Goal: Information Seeking & Learning: Learn about a topic

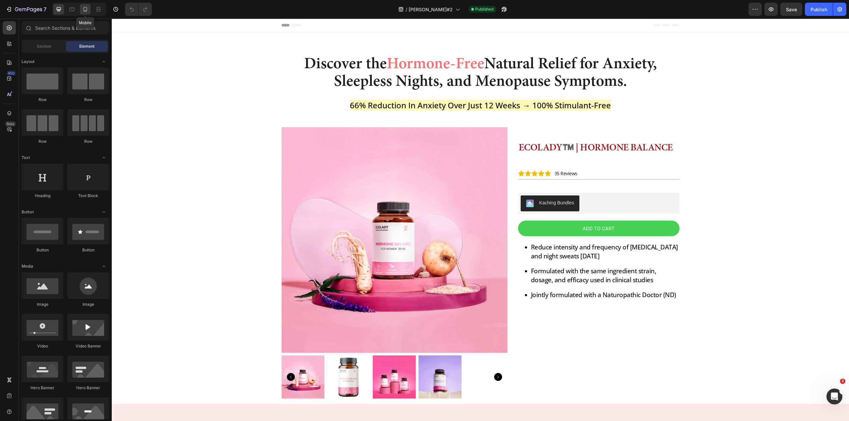
click at [88, 10] on icon at bounding box center [85, 9] width 7 height 7
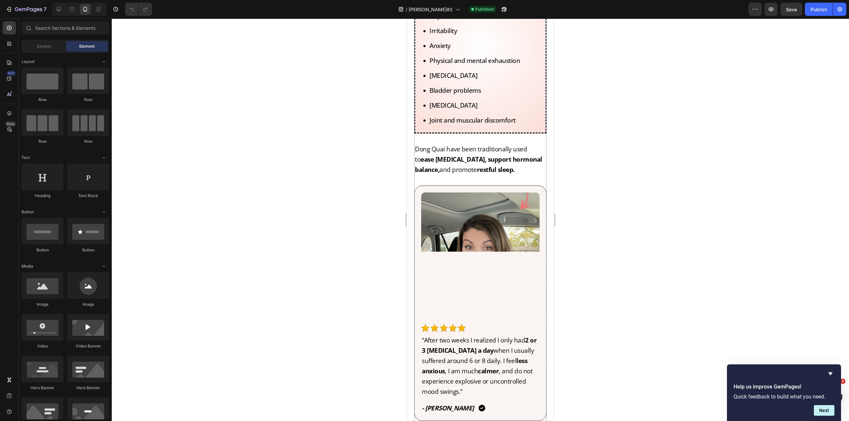
scroll to position [2189, 0]
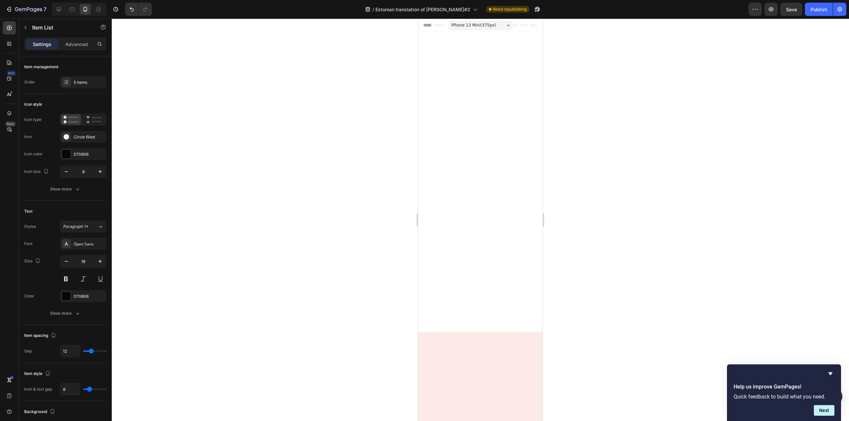
scroll to position [1923, 0]
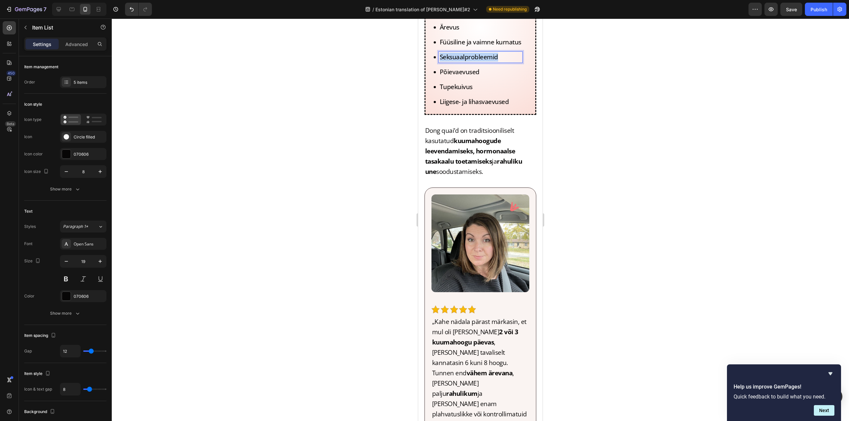
drag, startPoint x: 438, startPoint y: 220, endPoint x: 506, endPoint y: 221, distance: 67.7
click at [506, 63] on div "Seksuaalprobleemid" at bounding box center [481, 57] width 84 height 11
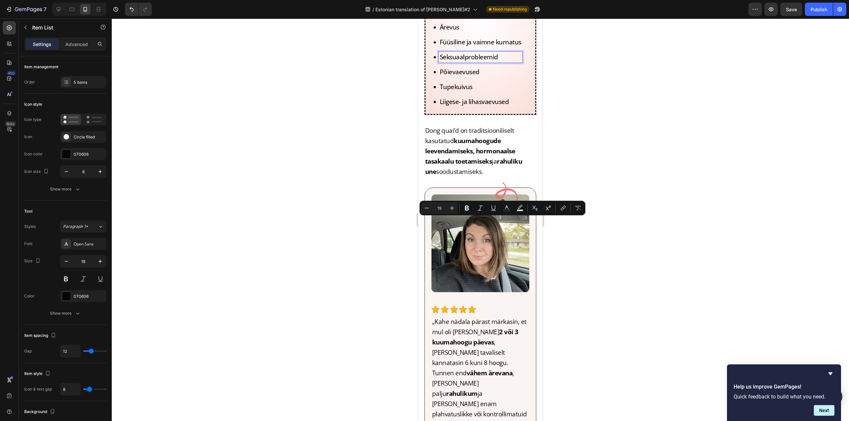
click at [457, 77] on p "Põievaevused" at bounding box center [481, 72] width 82 height 9
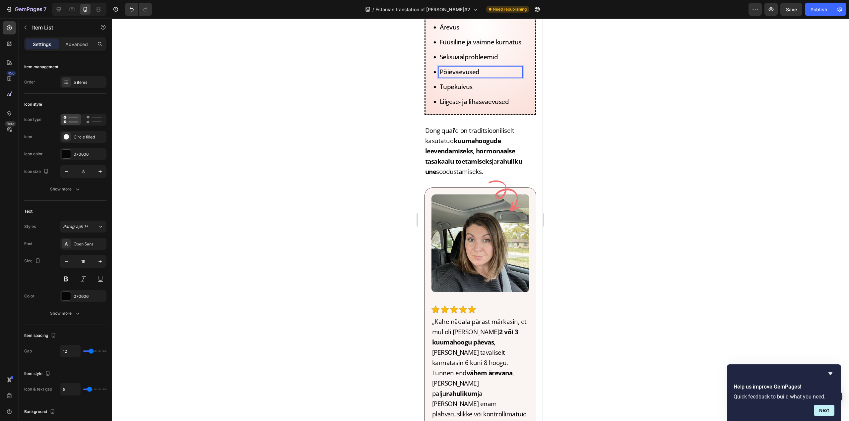
click at [457, 92] on p "Tupekuivus" at bounding box center [481, 87] width 82 height 9
click at [458, 106] on p "Liigese- ja lihasvaevused" at bounding box center [481, 101] width 82 height 9
drag, startPoint x: 509, startPoint y: 268, endPoint x: 450, endPoint y: 268, distance: 58.7
click at [450, 106] on p "Liigese- ja lihasvaevused" at bounding box center [481, 101] width 82 height 9
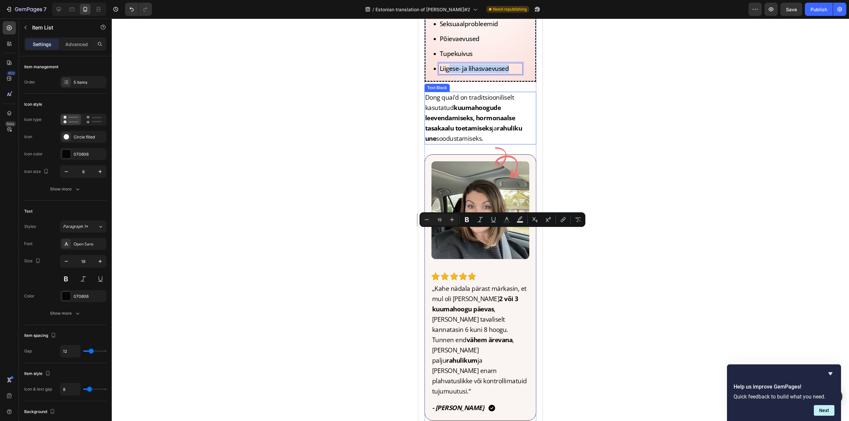
click at [476, 133] on strong "kuumahoogude leevendamiseks, hormonaalse tasakaalu toetamiseks" at bounding box center [470, 117] width 90 height 29
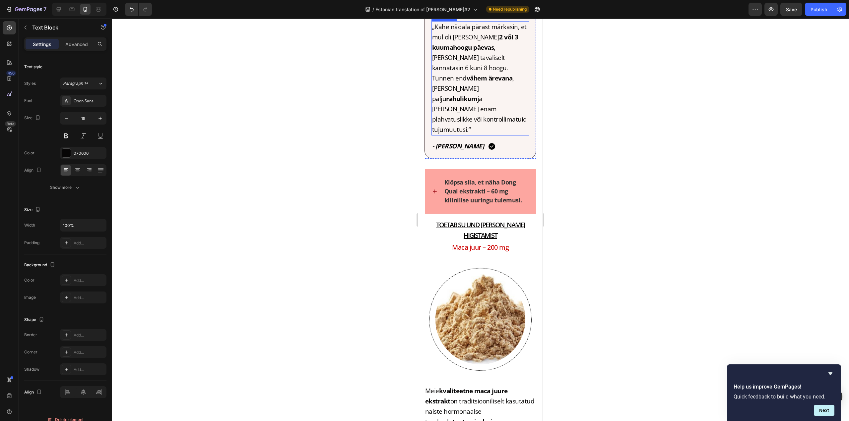
scroll to position [2222, 0]
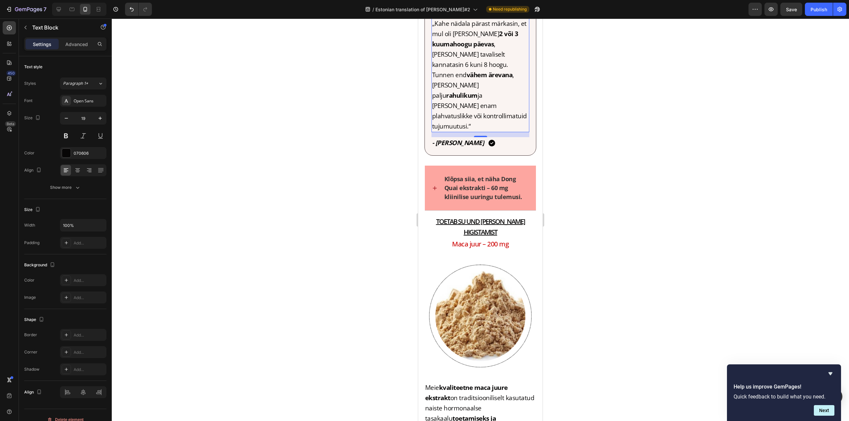
click at [466, 48] on strong "2 või 3 kuumahoogu päevas" at bounding box center [475, 39] width 86 height 19
click at [467, 48] on strong "2 või 3 kuumahoogu päevas" at bounding box center [475, 39] width 86 height 19
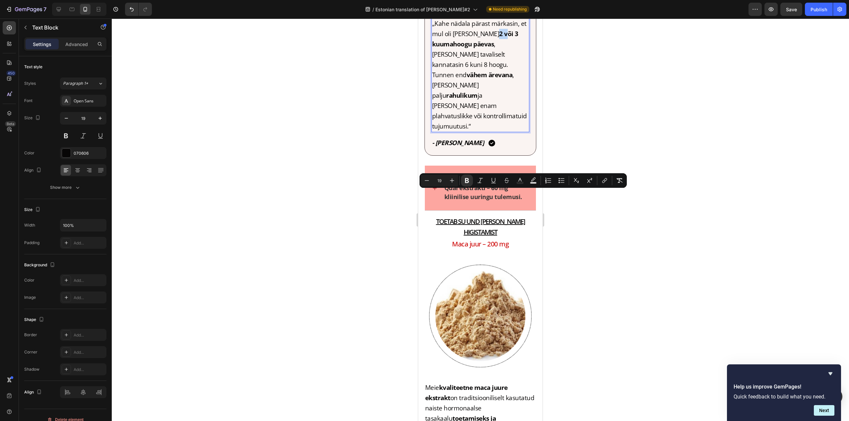
drag, startPoint x: 464, startPoint y: 194, endPoint x: 475, endPoint y: 199, distance: 11.3
click at [475, 132] on p "„Kahe nädala pärast märkasin, et mul oli vaid 2 või 3 kuumahoogu päevas , samas…" at bounding box center [480, 75] width 97 height 113
click at [477, 132] on p "„Kahe nädala pärast märkasin, et mul oli vaid 2 või 3 kuumahoogu päevas , samas…" at bounding box center [480, 75] width 97 height 113
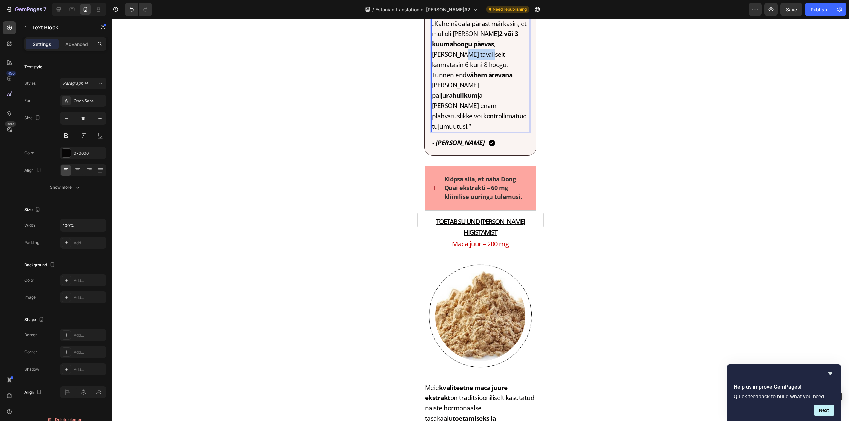
drag, startPoint x: 441, startPoint y: 216, endPoint x: 465, endPoint y: 216, distance: 23.6
click at [465, 132] on p "„Kahe nädala pärast märkasin, et mul oli vaid 2 või 3 kuumahoogu päevas , samas…" at bounding box center [480, 75] width 97 height 113
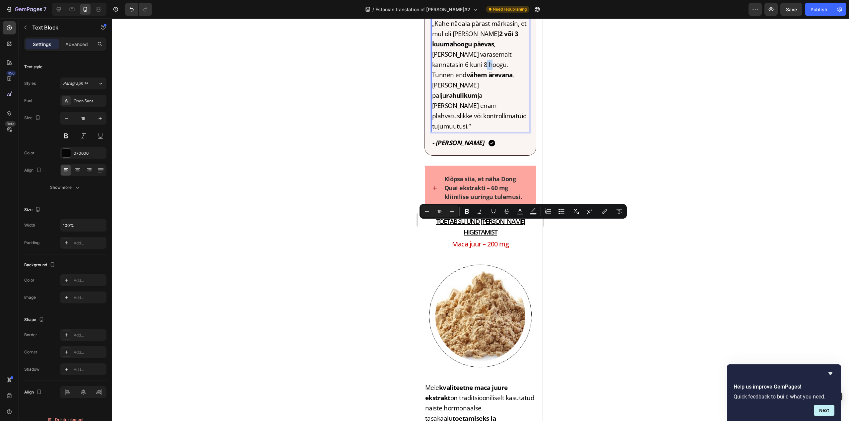
drag, startPoint x: 448, startPoint y: 226, endPoint x: 454, endPoint y: 226, distance: 5.3
click at [454, 132] on p "„Kahe nädala pärast märkasin, et mul oli vaid 2 või 3 kuumahoogu päevas , samas…" at bounding box center [480, 75] width 97 height 113
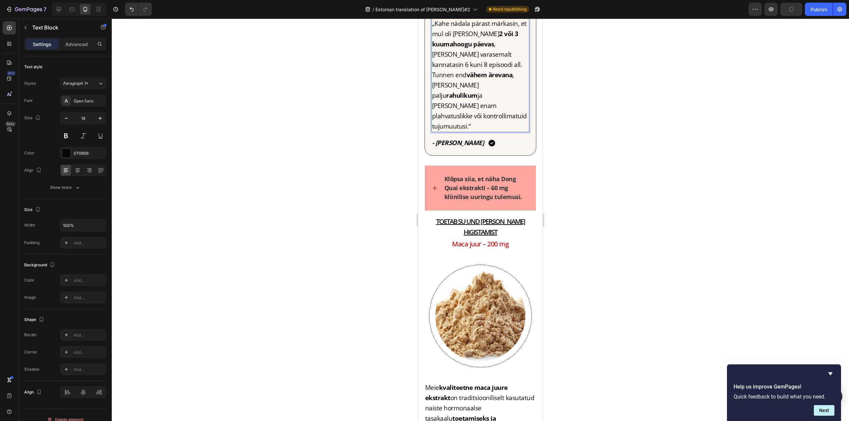
click at [461, 132] on p "„Kahe nädala pärast märkasin, et mul oli vaid 2 või 3 kuumahoogu päevas , samas…" at bounding box center [480, 75] width 97 height 113
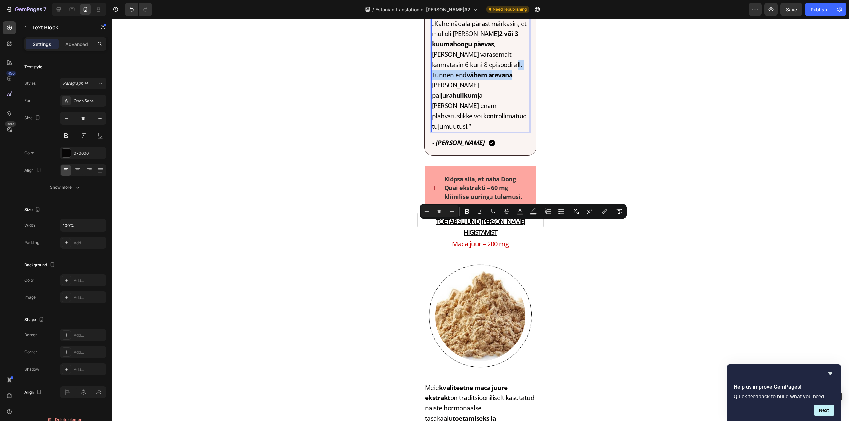
drag, startPoint x: 472, startPoint y: 225, endPoint x: 478, endPoint y: 235, distance: 11.7
click at [478, 132] on p "„Kahe nädala pärast märkasin, et mul oli vaid 2 või 3 kuumahoogu päevas , samas…" at bounding box center [480, 75] width 97 height 113
drag, startPoint x: 473, startPoint y: 224, endPoint x: 464, endPoint y: 233, distance: 12.7
click at [464, 132] on p "„Kahe nädala pärast märkasin, et mul oli vaid 2 või 3 kuumahoogu päevas , samas…" at bounding box center [480, 75] width 97 height 113
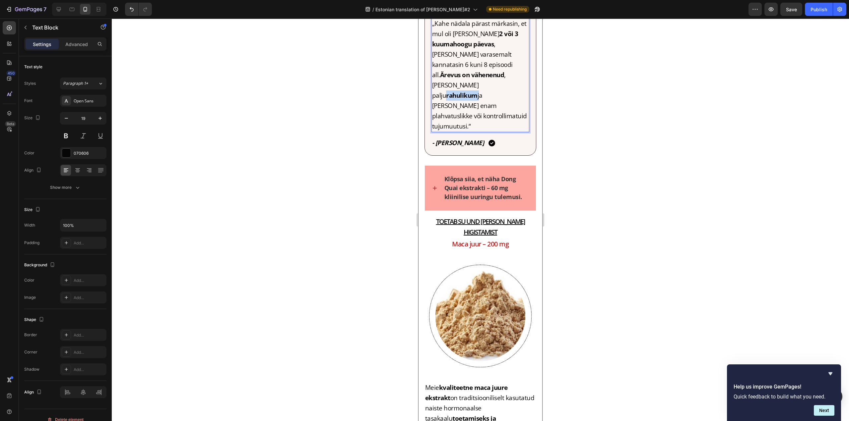
drag, startPoint x: 466, startPoint y: 245, endPoint x: 423, endPoint y: 250, distance: 43.4
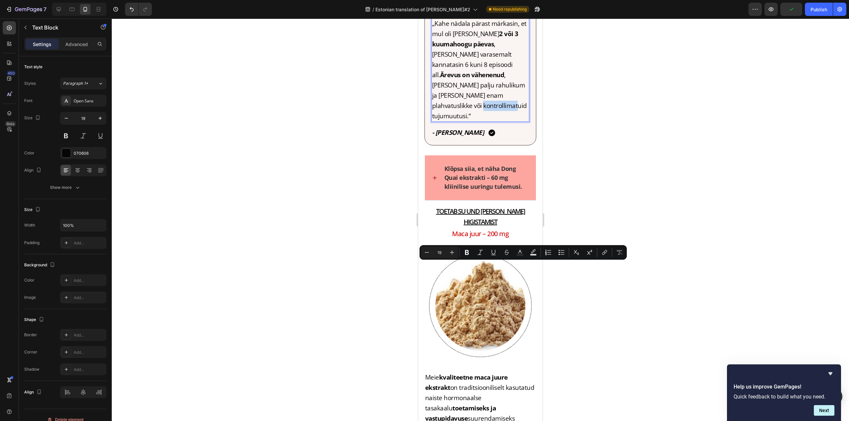
drag, startPoint x: 489, startPoint y: 266, endPoint x: 511, endPoint y: 268, distance: 22.0
click at [511, 121] on p "„Kahe nädala pärast märkasin, et mul oli vaid 2 või 3 kuumahoogu päevas , samas…" at bounding box center [480, 70] width 97 height 103
click at [511, 120] on strong "tujumuutusi" at bounding box center [494, 116] width 37 height 9
click at [576, 276] on div at bounding box center [480, 220] width 737 height 403
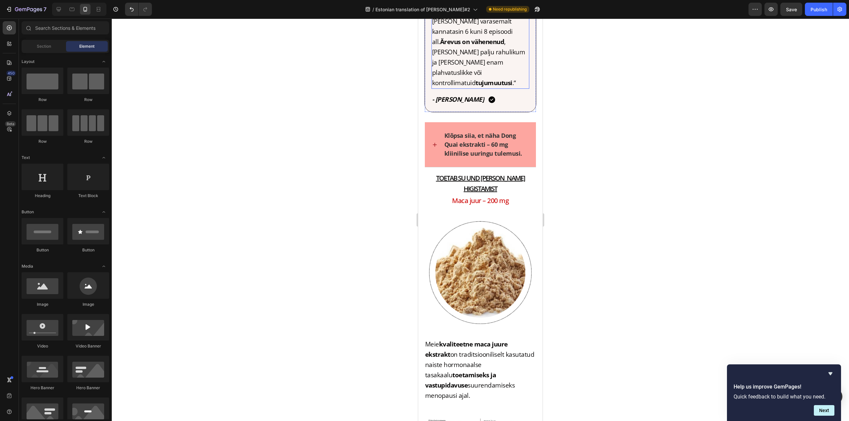
scroll to position [2288, 0]
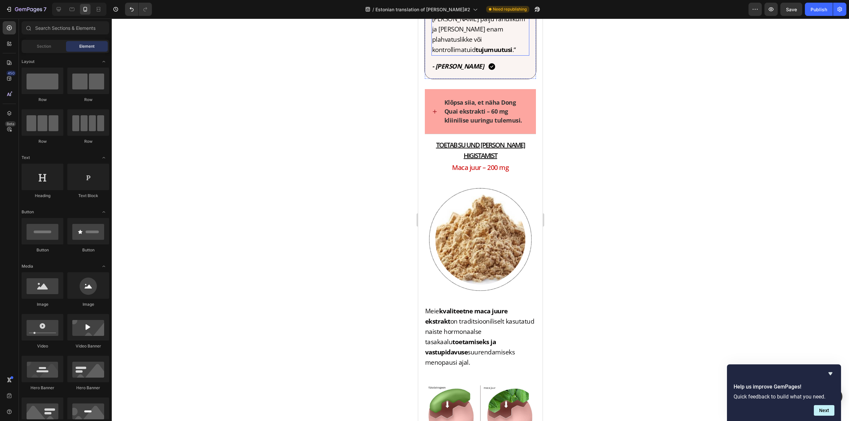
click at [479, 54] on strong "tujumuutusi" at bounding box center [494, 49] width 37 height 9
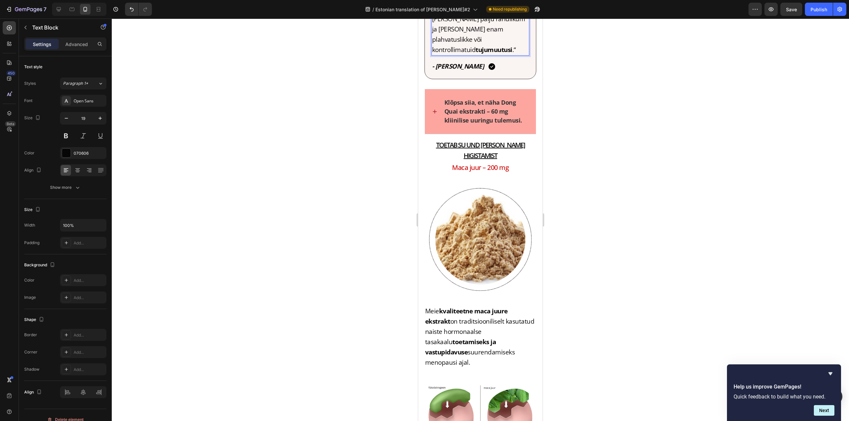
click at [473, 55] on p "„Kahe nädala pärast märkasin, et mul oli vaid 2 või 3 kuumahoogu päevas , samas…" at bounding box center [480, 3] width 97 height 103
drag, startPoint x: 473, startPoint y: 191, endPoint x: 482, endPoint y: 191, distance: 9.3
click at [482, 55] on p "„Kahe nädala pärast märkasin, et mul oli vaid 2 või 3 kuumahoogu päevas , samas…" at bounding box center [480, 3] width 97 height 103
click at [486, 54] on strong "tujumuutusi" at bounding box center [494, 49] width 37 height 9
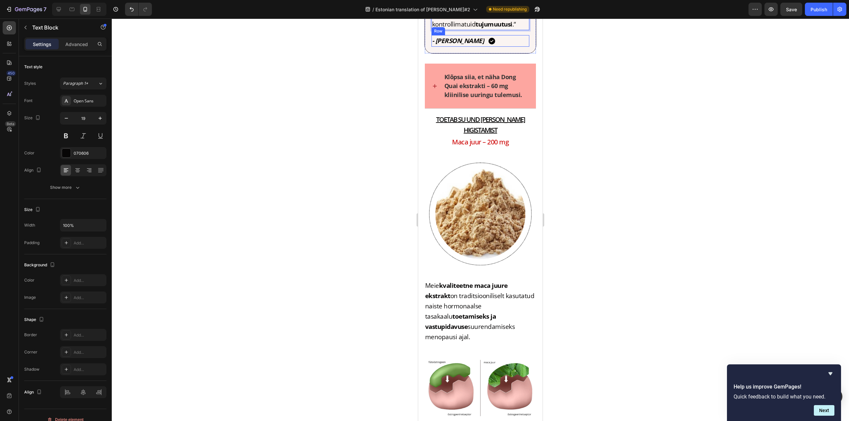
scroll to position [2321, 0]
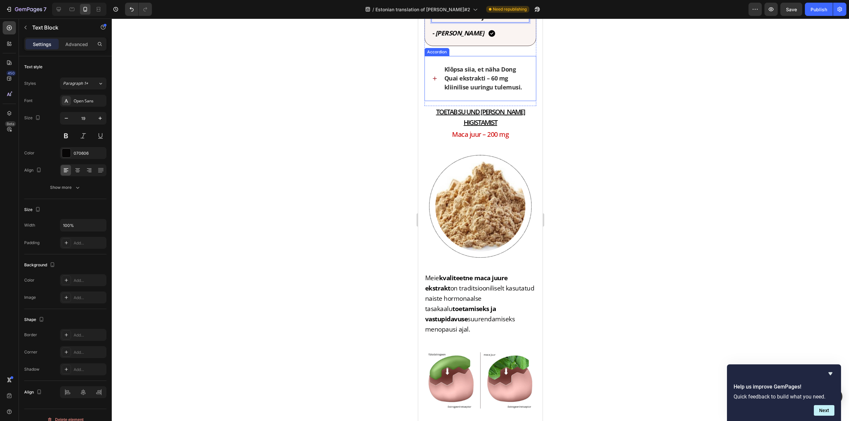
click at [497, 92] on p "Klõpsa siia, et näha Dong Quai ekstrakti – 60 mg kliinilise uuringu tulemusi." at bounding box center [486, 78] width 84 height 27
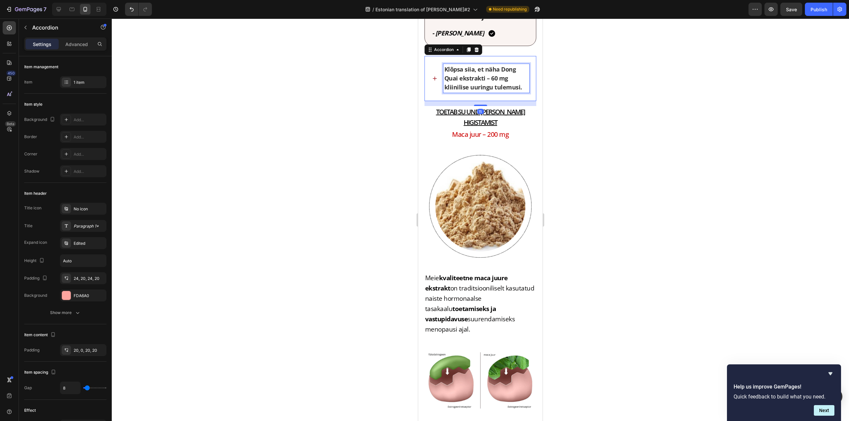
click at [497, 92] on p "Klõpsa siia, et näha Dong Quai ekstrakti – 60 mg kliinilise uuringu tulemusi." at bounding box center [486, 78] width 84 height 27
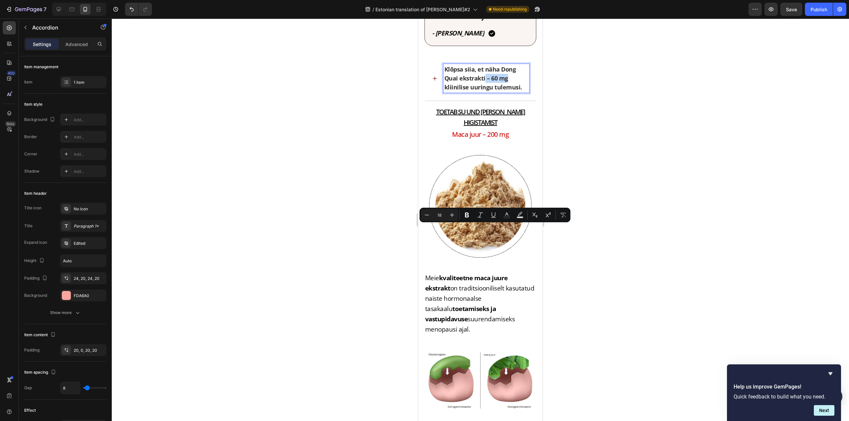
drag, startPoint x: 509, startPoint y: 230, endPoint x: 487, endPoint y: 229, distance: 21.9
click at [487, 92] on p "Klõpsa siia, et näha Dong Quai ekstrakti – 60 mg kliinilise uuringu tulemusi." at bounding box center [486, 78] width 84 height 27
click at [467, 92] on p "Klõpsa siia, et näha Dong Quai ekstrakti kliinilise uuringu tulemusi." at bounding box center [486, 78] width 84 height 27
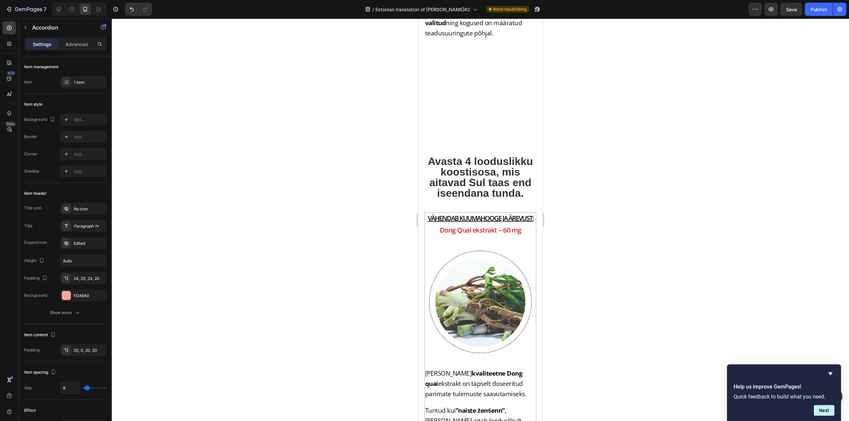
scroll to position [1426, 0]
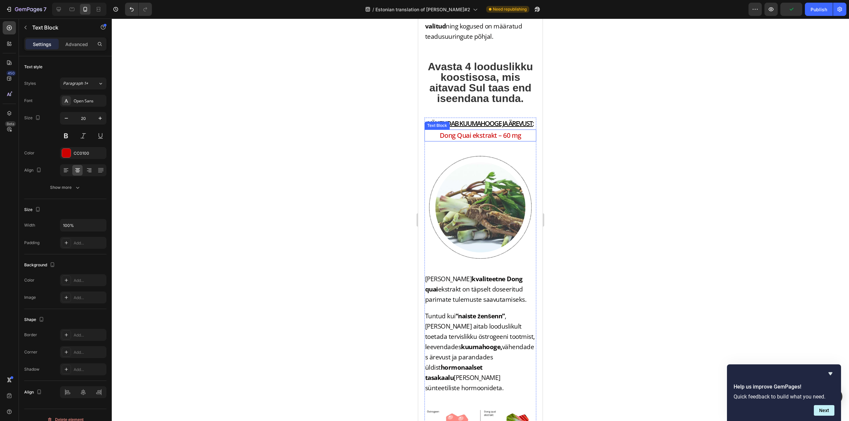
click at [489, 141] on p "Dong Quai ekstrakt – 60 mg" at bounding box center [480, 135] width 111 height 11
click at [502, 141] on p "Dong Quai ekstrakt – 60 mg" at bounding box center [480, 135] width 111 height 11
drag, startPoint x: 495, startPoint y: 233, endPoint x: 517, endPoint y: 233, distance: 21.9
click at [517, 141] on p "Dong Quai ekstrakt – 60 mg" at bounding box center [480, 135] width 111 height 11
click at [589, 231] on div at bounding box center [480, 220] width 737 height 403
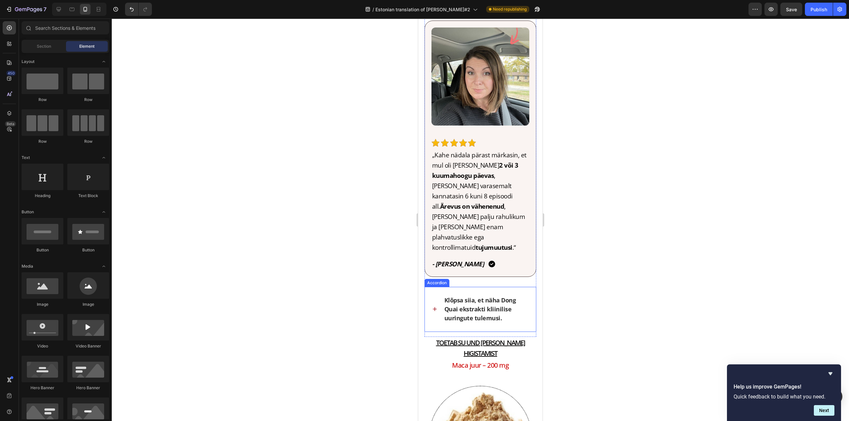
scroll to position [2321, 0]
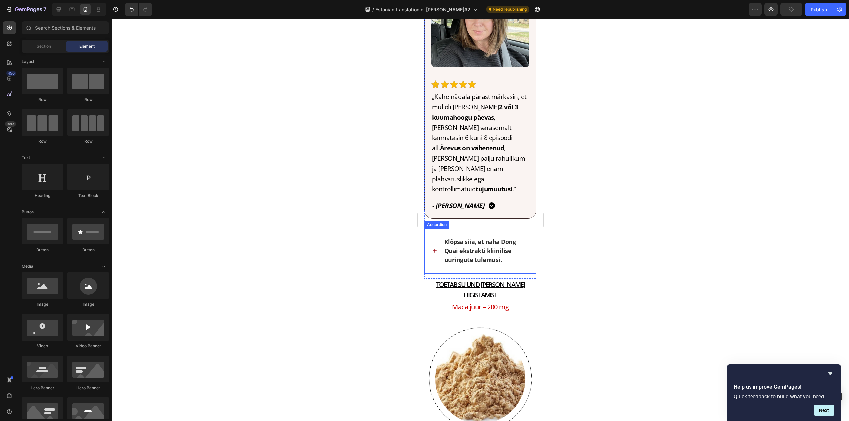
click at [436, 248] on icon at bounding box center [434, 251] width 7 height 7
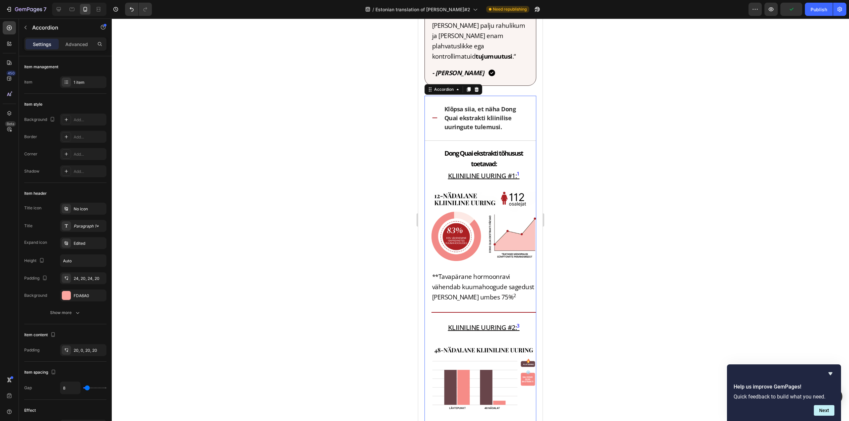
scroll to position [2487, 0]
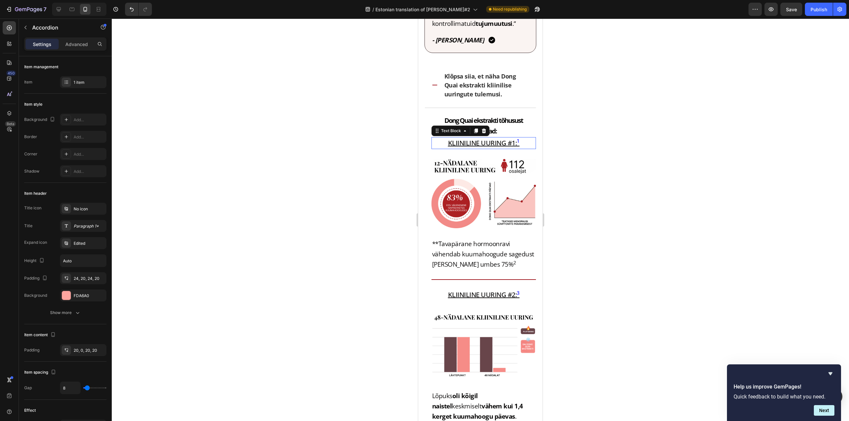
click at [480, 138] on p "KLIINILINE UURING #1: 1" at bounding box center [483, 143] width 103 height 11
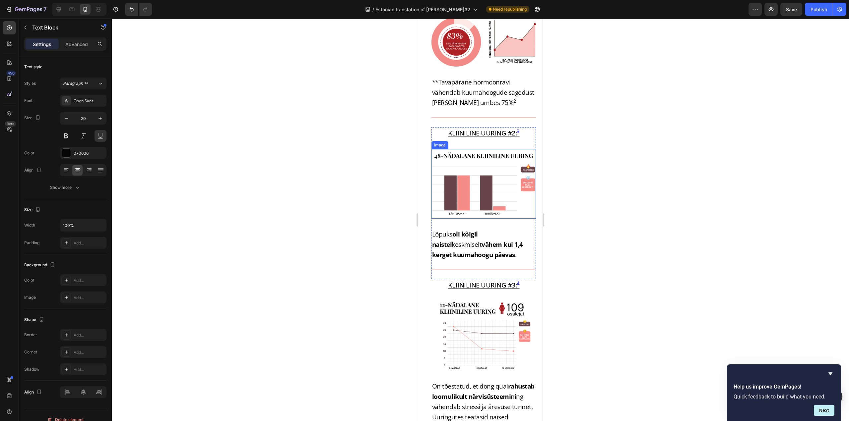
scroll to position [2653, 0]
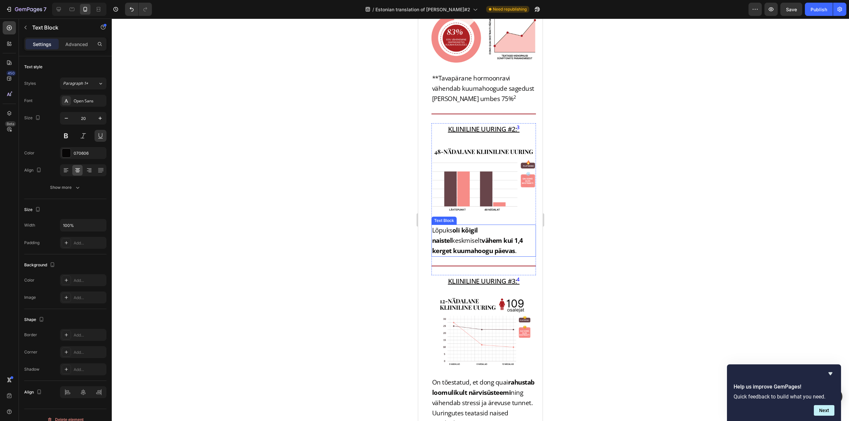
click at [508, 236] on strong "vähem kui 1,4 kerget kuumahoogu päevas" at bounding box center [477, 245] width 91 height 19
click at [506, 236] on strong "vähem kui 1,4 kerget kuumahoogu päevas" at bounding box center [477, 245] width 91 height 19
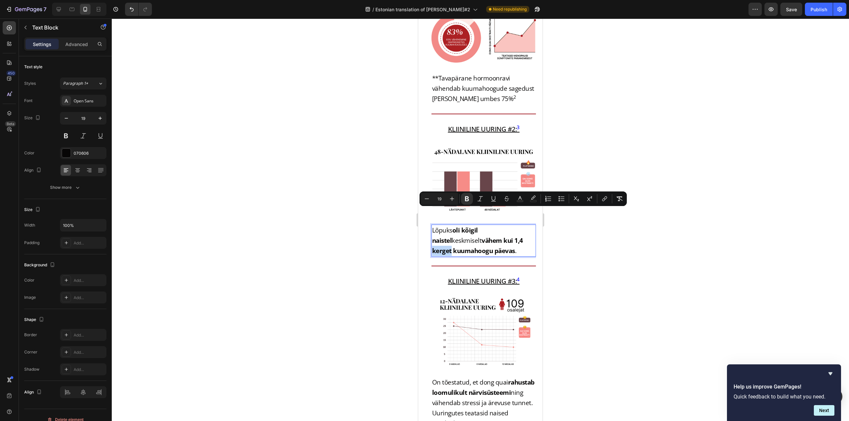
drag, startPoint x: 507, startPoint y: 212, endPoint x: 530, endPoint y: 209, distance: 23.1
click at [530, 225] on p "Lõpuks oli kõigil naistel keskmiselt vähem kui 1,4 kerget kuumahoogu päevas ." at bounding box center [483, 240] width 103 height 31
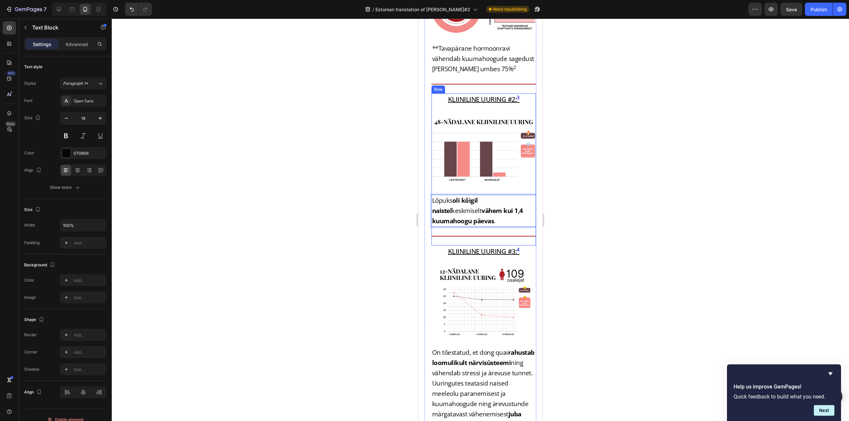
scroll to position [2686, 0]
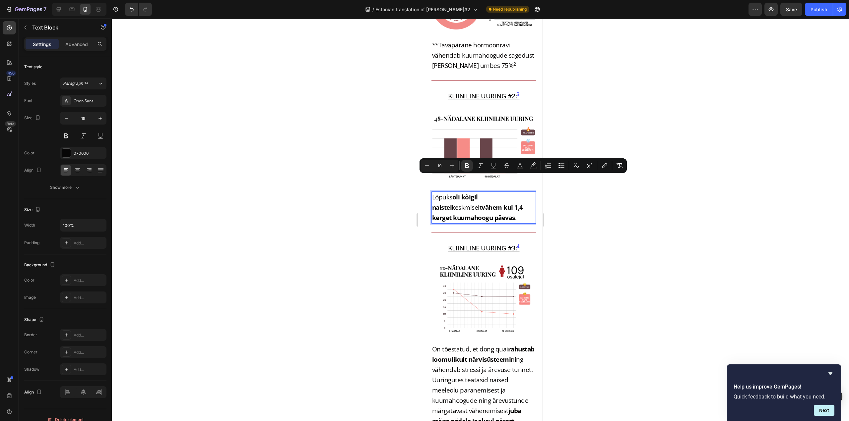
click at [509, 203] on strong "vähem kui 1,4 kerget kuumahoogu päevas" at bounding box center [477, 212] width 91 height 19
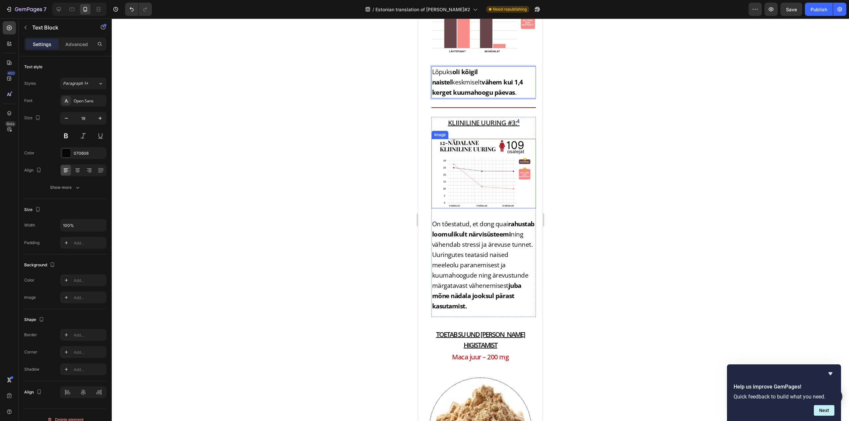
scroll to position [2819, 0]
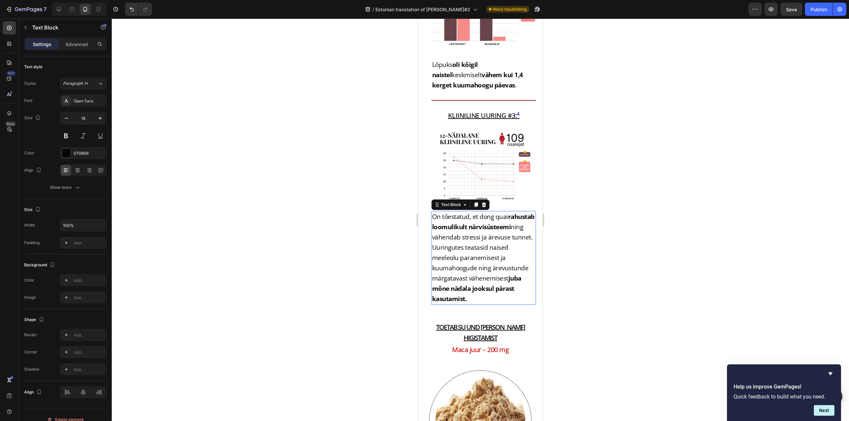
click at [461, 213] on strong "rahustab loomulikult närvisüsteemi" at bounding box center [483, 222] width 102 height 19
click at [462, 213] on strong "rahustab loomulikult närvisüsteemi" at bounding box center [483, 222] width 102 height 19
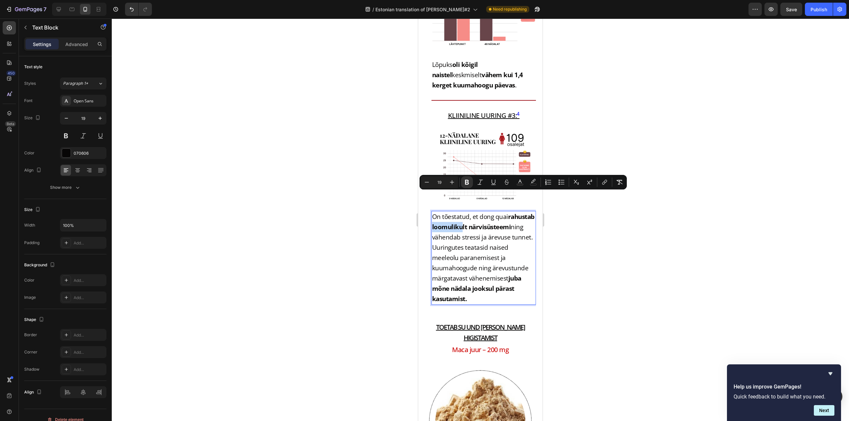
drag, startPoint x: 461, startPoint y: 197, endPoint x: 491, endPoint y: 199, distance: 30.6
click at [491, 213] on strong "rahustab loomulikult närvisüsteemi" at bounding box center [483, 222] width 102 height 19
click at [503, 213] on span "On tõestatud, et dong quai rahustab loomulikult närvisüsteemi ning vähendab str…" at bounding box center [483, 258] width 102 height 91
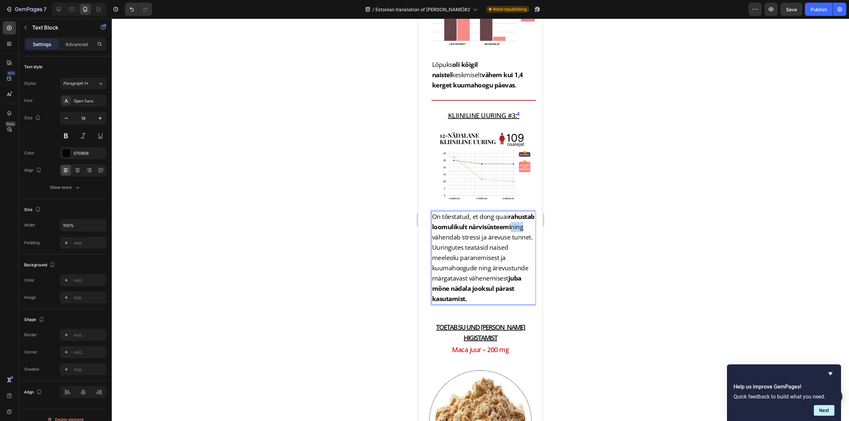
drag, startPoint x: 484, startPoint y: 205, endPoint x: 475, endPoint y: 205, distance: 9.3
click at [475, 213] on span "On tõestatud, et dong quai rahustab loomulikult närvisüsteemi ning vähendab str…" at bounding box center [483, 258] width 102 height 91
click at [479, 227] on span "On tõestatud, et dong quai rahustab loomulikult närvisüsteemi ning vähendab str…" at bounding box center [483, 258] width 102 height 91
click at [593, 217] on div at bounding box center [480, 220] width 737 height 403
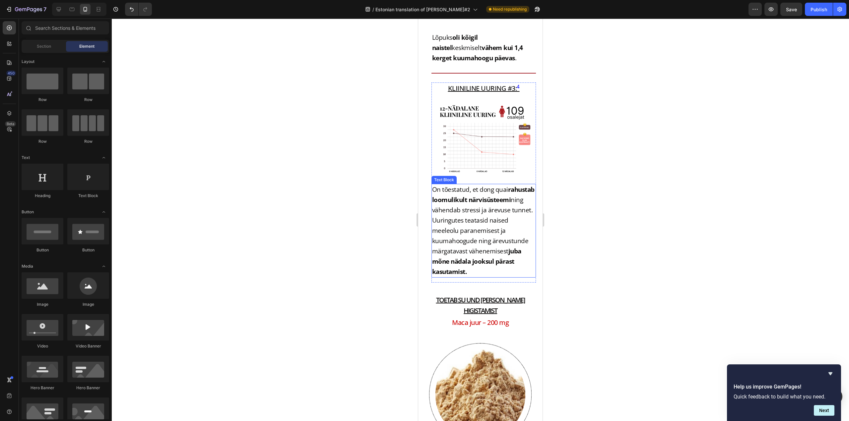
scroll to position [2918, 0]
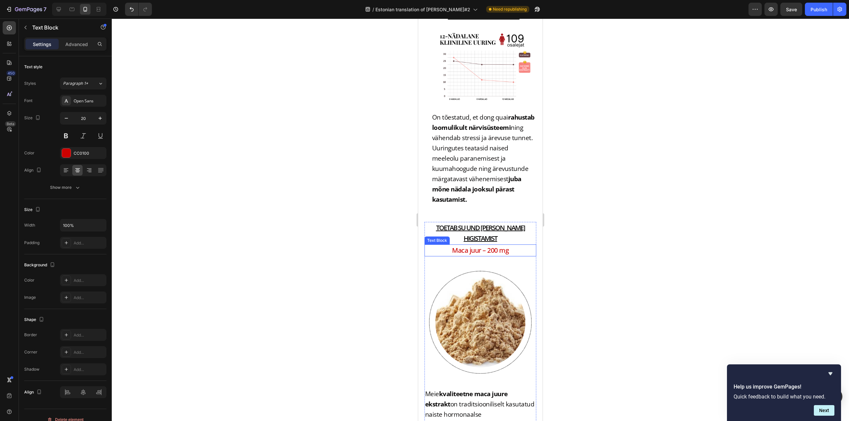
click at [478, 245] on p "Maca juur – 200 mg" at bounding box center [480, 250] width 111 height 11
drag, startPoint x: 481, startPoint y: 220, endPoint x: 519, endPoint y: 219, distance: 38.5
click at [519, 245] on p "Maca juur – 200 mg" at bounding box center [480, 250] width 111 height 11
click at [580, 211] on div at bounding box center [480, 220] width 737 height 403
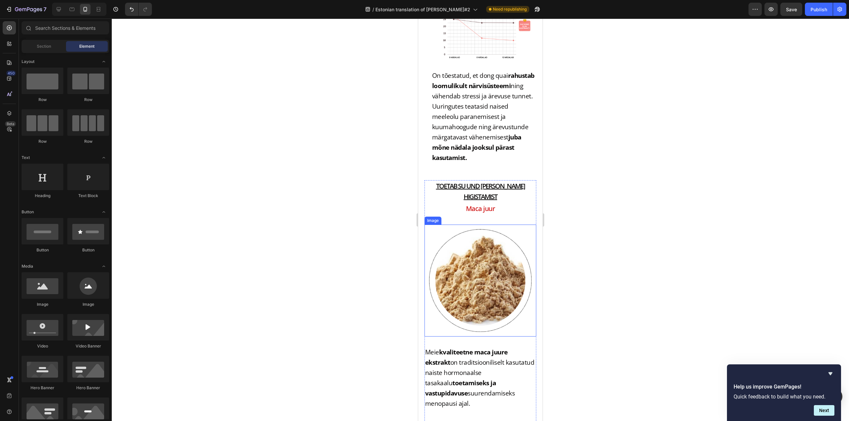
scroll to position [2984, 0]
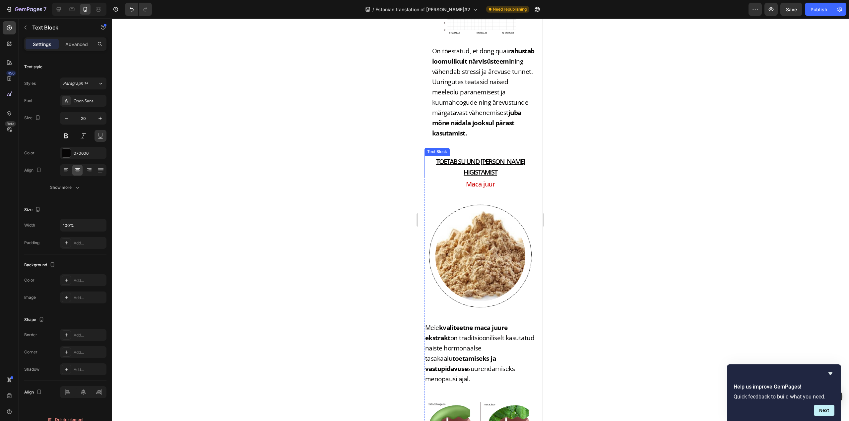
click at [483, 157] on p "TOETAB SU UND JA ÖIST HIGISTAMIST" at bounding box center [480, 167] width 111 height 21
click at [479, 157] on p "TOETAB SU UND JA ÖIST HIGISTAMIST" at bounding box center [480, 167] width 111 height 21
click at [638, 181] on div at bounding box center [480, 220] width 737 height 403
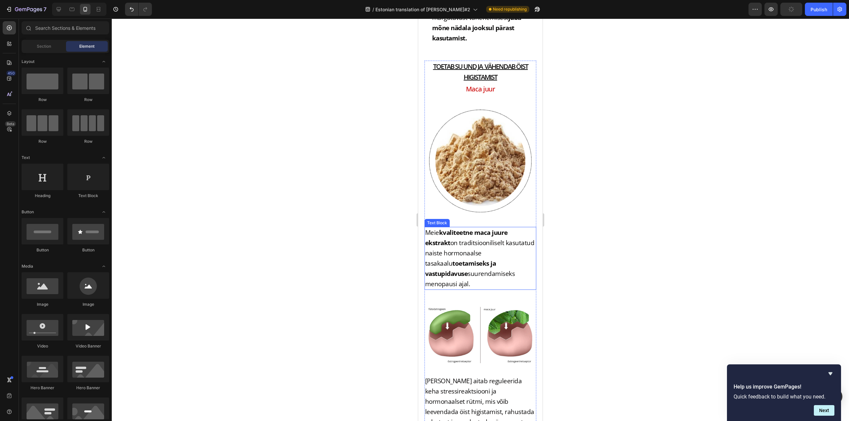
scroll to position [3084, 0]
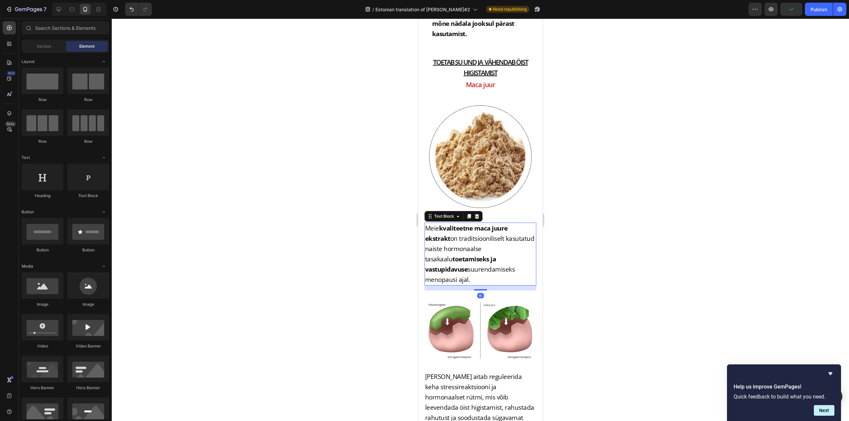
click at [486, 224] on strong "kvaliteetne maca juure ekstrakt" at bounding box center [466, 233] width 83 height 19
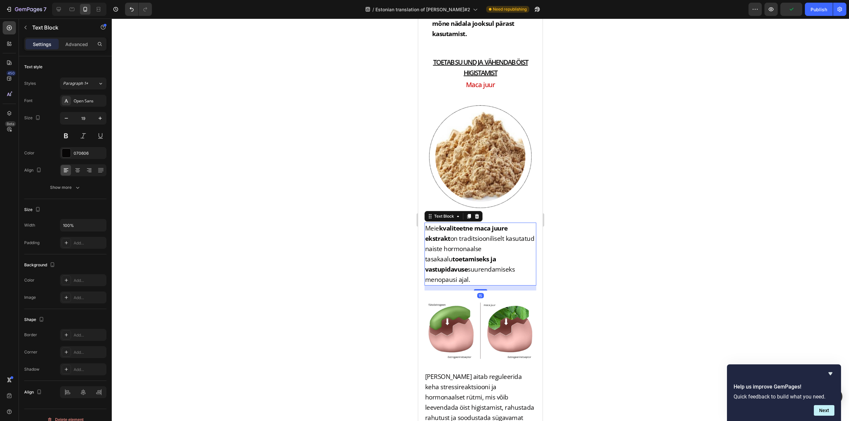
click at [482, 224] on strong "kvaliteetne maca juure ekstrakt" at bounding box center [466, 233] width 83 height 19
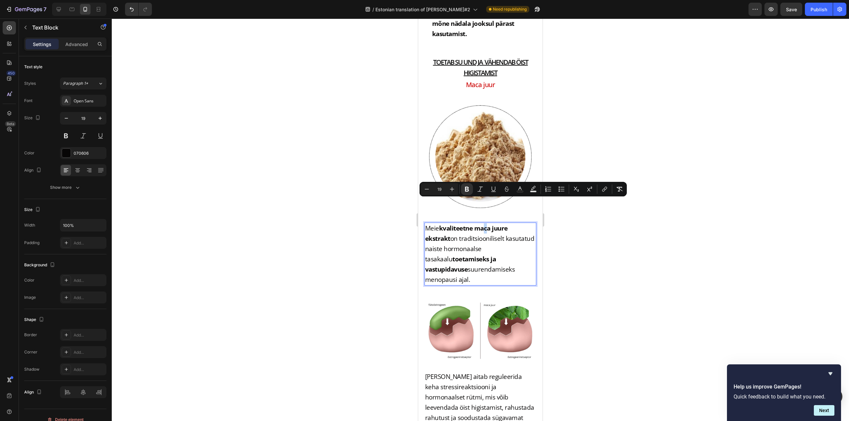
drag, startPoint x: 485, startPoint y: 205, endPoint x: 489, endPoint y: 204, distance: 4.4
click at [489, 224] on strong "kvaliteetne maca juure ekstrakt" at bounding box center [466, 233] width 83 height 19
click at [470, 224] on strong "kvaliteetne maca juure ekstrakt" at bounding box center [466, 233] width 83 height 19
click at [488, 224] on strong "kvaliteetne maca juure ekstrakt" at bounding box center [466, 233] width 83 height 19
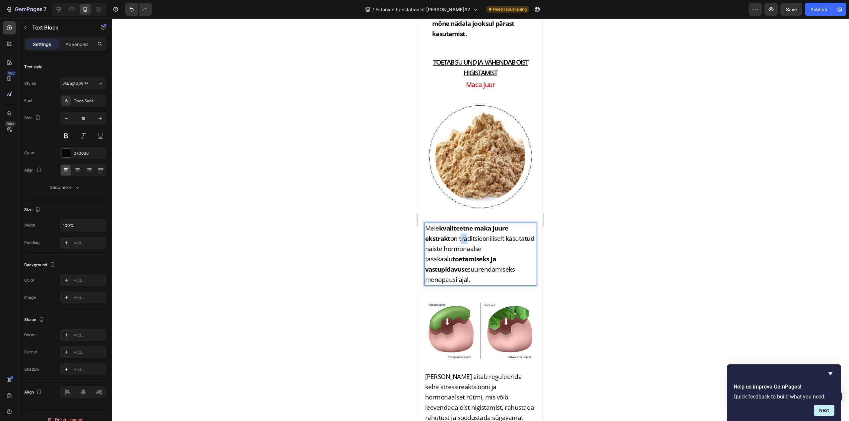
drag, startPoint x: 460, startPoint y: 213, endPoint x: 465, endPoint y: 216, distance: 6.1
click at [465, 223] on p "Meie kvaliteetne maka juure ekstrakt on traditsiooniliselt kasutatud naiste hor…" at bounding box center [480, 254] width 111 height 62
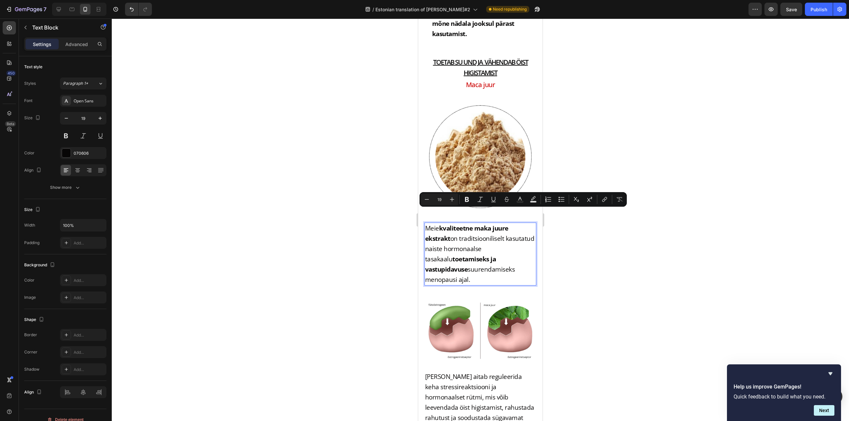
click at [479, 223] on p "Meie kvaliteetne maka juure ekstrakt on traditsiooniliselt kasutatud naiste hor…" at bounding box center [480, 254] width 111 height 62
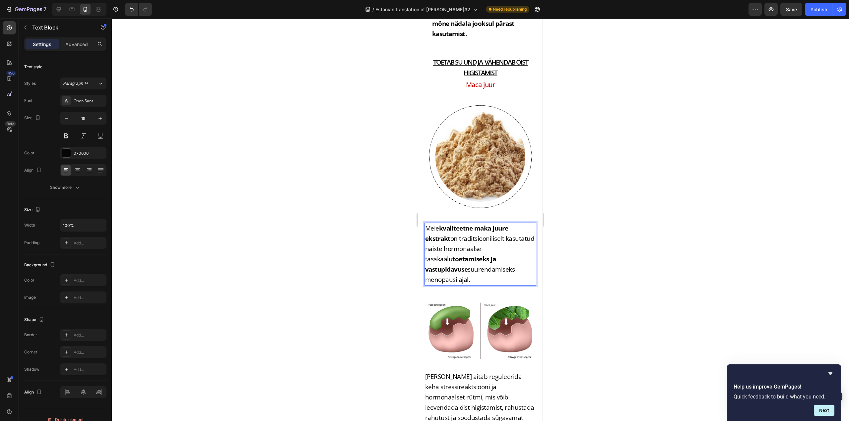
click at [471, 224] on strong "kvaliteetne maka juure ekstrakt" at bounding box center [466, 233] width 83 height 19
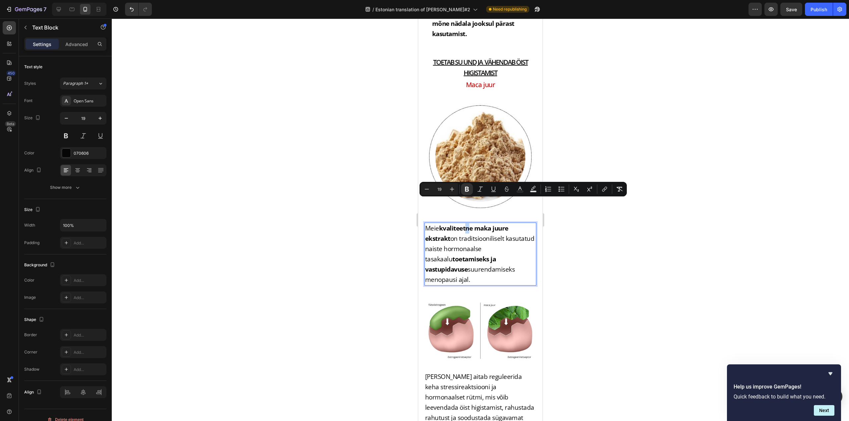
click at [468, 224] on strong "kvaliteetne maka juure ekstrakt" at bounding box center [466, 233] width 83 height 19
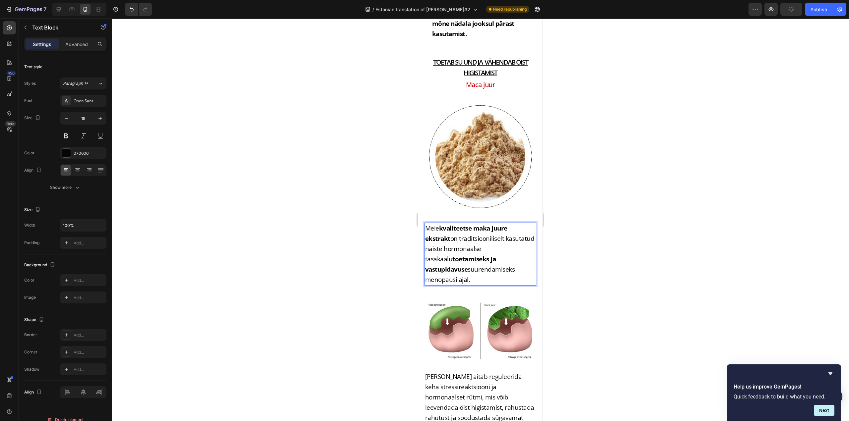
click at [473, 224] on strong "kvaliteetse maka juure ekstrakt" at bounding box center [466, 233] width 82 height 19
click at [451, 223] on p "Meie kvaliteetset maka juure ekstrakt on traditsiooniliselt kasutatud naiste ho…" at bounding box center [480, 254] width 111 height 62
click at [447, 226] on p "Meie kvaliteetset maka juure ekstrakti on traditsiooniliselt kasutatud naiste h…" at bounding box center [480, 254] width 111 height 62
drag, startPoint x: 447, startPoint y: 233, endPoint x: 478, endPoint y: 234, distance: 30.5
click at [478, 234] on p "Meie kvaliteetset maka juure ekstrakti on traditsiooniliselt kasutatud naiste h…" at bounding box center [480, 254] width 111 height 62
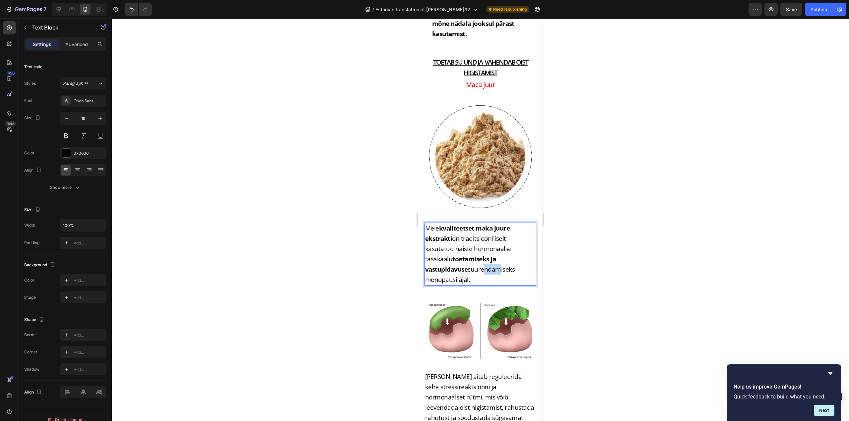
drag, startPoint x: 483, startPoint y: 242, endPoint x: 495, endPoint y: 244, distance: 12.1
click at [495, 244] on p "Meie kvaliteetset maka juure ekstrakti on traditsiooniliselt kasutatud naiste h…" at bounding box center [480, 254] width 111 height 62
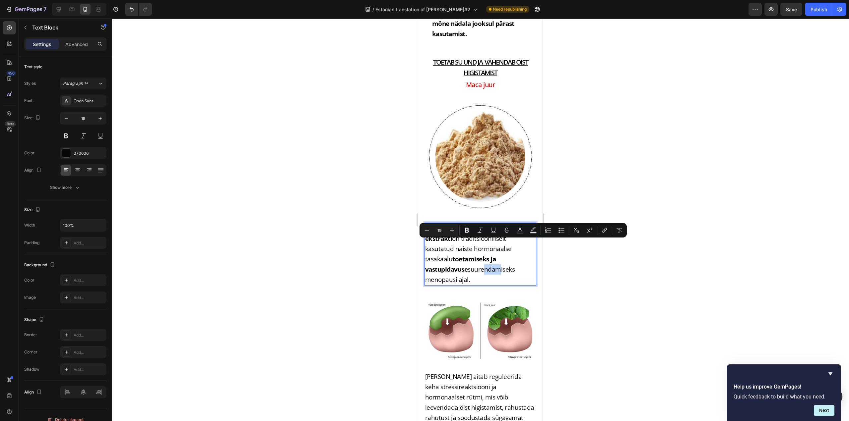
click at [477, 252] on p "Meie kvaliteetset maka juure ekstrakti on traditsiooniliselt kasutatud naiste h…" at bounding box center [480, 254] width 111 height 62
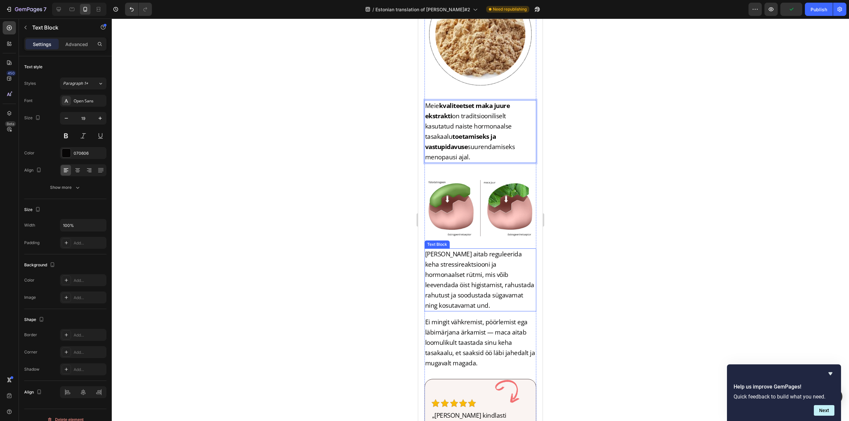
scroll to position [3217, 0]
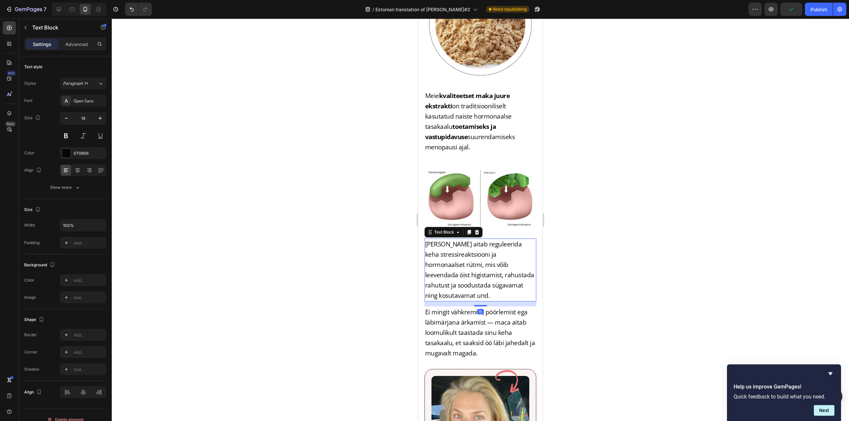
click at [447, 239] on p "Maca aitab reguleerida keha stressireaktsiooni ja hormonaalset rütmi, mis võib …" at bounding box center [480, 270] width 111 height 62
click at [438, 239] on p "Maca aitab reguleerida keha stressireaktsiooni ja hormonaalset rütmi, mis võib …" at bounding box center [480, 270] width 111 height 62
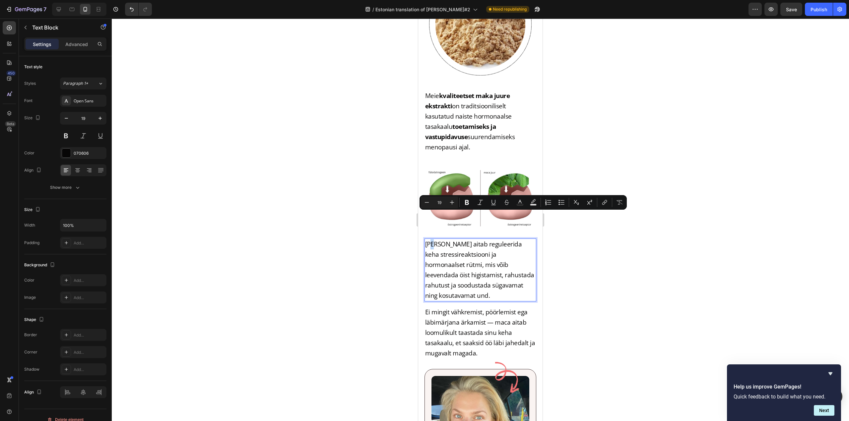
click at [434, 239] on p "Maca aitab reguleerida keha stressireaktsiooni ja hormonaalset rütmi, mis võib …" at bounding box center [480, 270] width 111 height 62
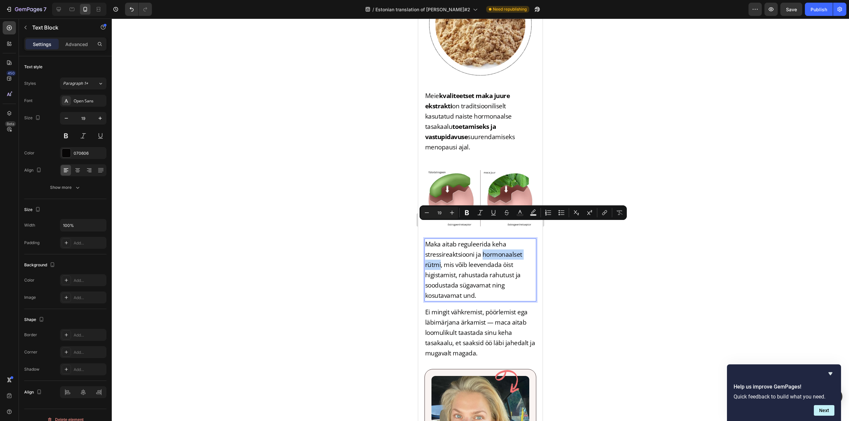
drag, startPoint x: 481, startPoint y: 229, endPoint x: 439, endPoint y: 238, distance: 42.6
click at [439, 239] on p "Maka aitab reguleerida keha stressireaktsiooni ja hormonaalset rütmi, mis võib …" at bounding box center [480, 270] width 111 height 62
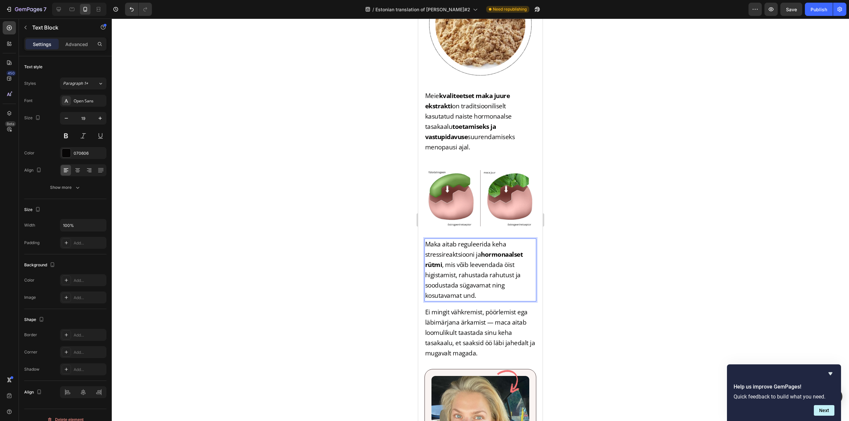
click at [442, 239] on p "Maka aitab reguleerida keha stressireaktsiooni ja hormonaalset rütmi , mis võib…" at bounding box center [480, 270] width 111 height 62
drag, startPoint x: 448, startPoint y: 238, endPoint x: 463, endPoint y: 239, distance: 14.4
click at [463, 239] on p "Maka aitab reguleerida keha stressireaktsiooni ja hormonaalset rütmi , mis võib…" at bounding box center [480, 270] width 111 height 62
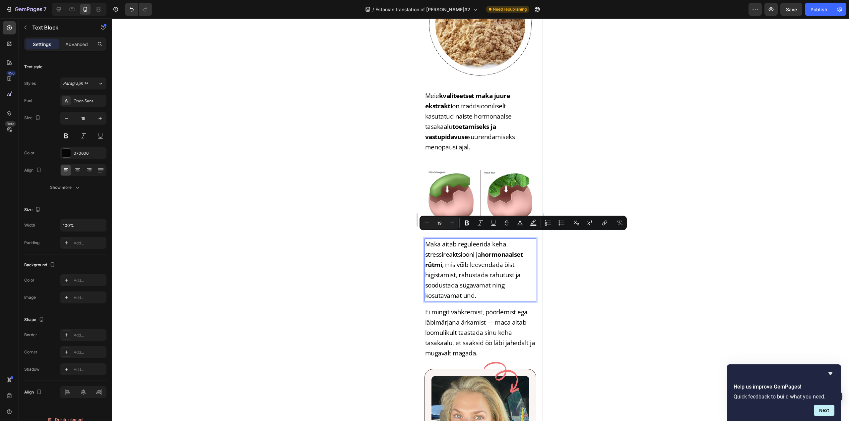
click at [467, 240] on p "Maka aitab reguleerida keha stressireaktsiooni ja hormonaalset rütmi , mis võib…" at bounding box center [480, 270] width 111 height 62
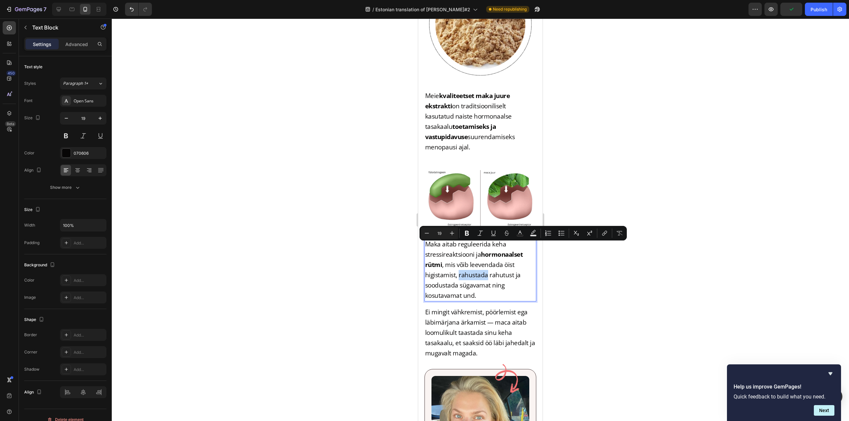
drag, startPoint x: 458, startPoint y: 247, endPoint x: 485, endPoint y: 246, distance: 26.5
click at [485, 246] on p "Maka aitab reguleerida keha stressireaktsiooni ja hormonaalset rütmi , mis võib…" at bounding box center [480, 270] width 111 height 62
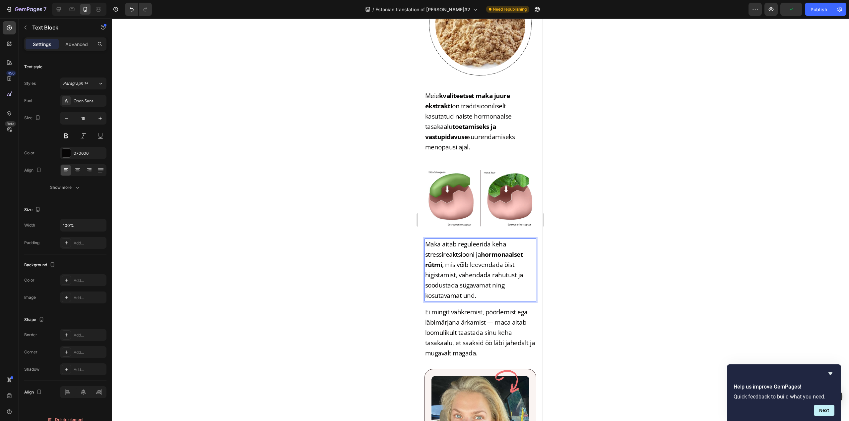
click at [562, 260] on div at bounding box center [480, 220] width 737 height 403
click at [478, 246] on p "Maka aitab reguleerida keha stressireaktsiooni ja hormonaalset rütmi , mis võib…" at bounding box center [480, 270] width 111 height 62
click at [478, 250] on p "Maka aitab reguleerida keha stressireaktsiooni ja hormonaalset rütmi , mis võib…" at bounding box center [480, 270] width 111 height 62
drag, startPoint x: 458, startPoint y: 248, endPoint x: 490, endPoint y: 248, distance: 31.8
click at [490, 248] on p "Maka aitab reguleerida keha stressireaktsiooni ja hormonaalset rütmi , mis võib…" at bounding box center [480, 270] width 111 height 62
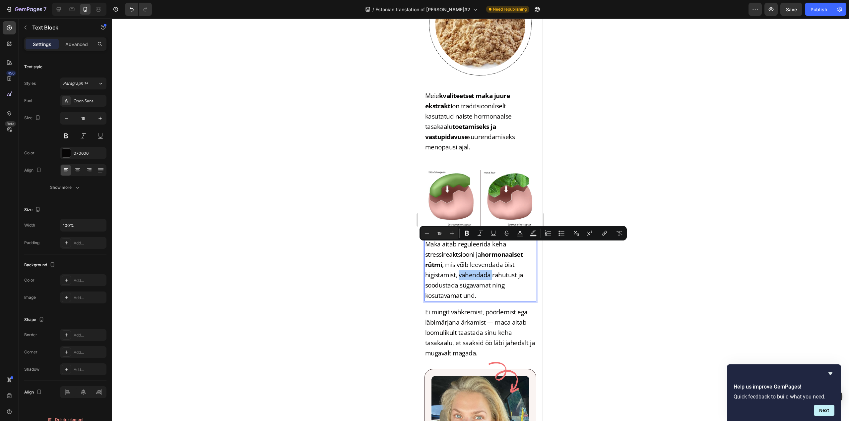
click at [566, 277] on div at bounding box center [480, 220] width 737 height 403
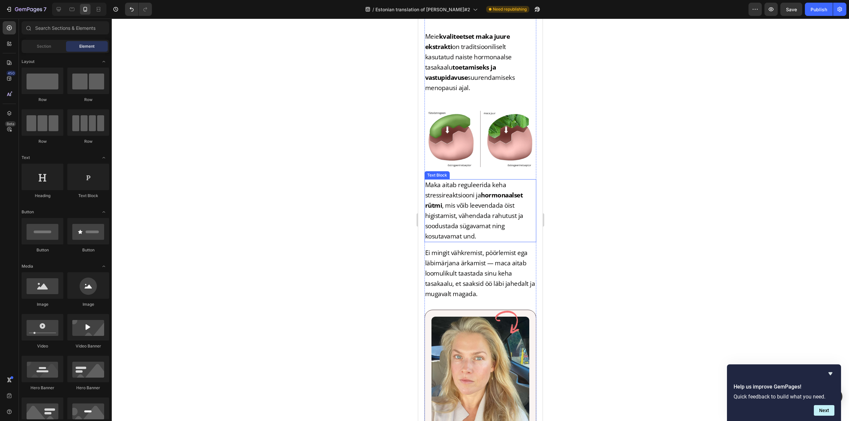
scroll to position [3283, 0]
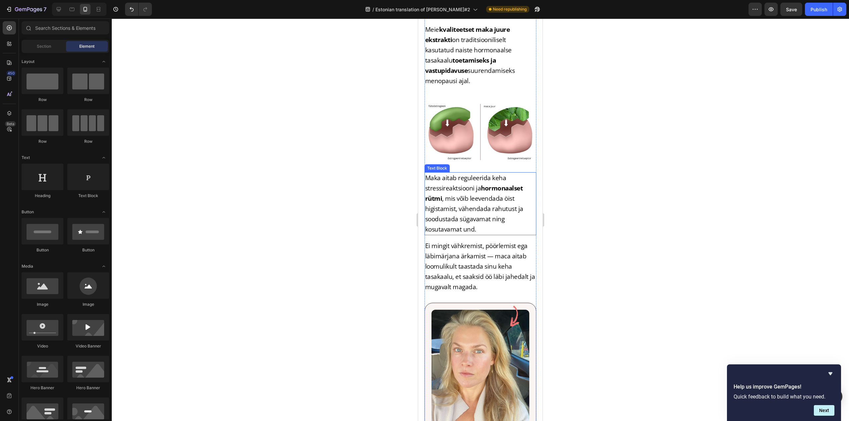
click at [473, 179] on p "Maka aitab reguleerida keha stressireaktsiooni ja hormonaalset rütmi , mis võib…" at bounding box center [480, 204] width 111 height 62
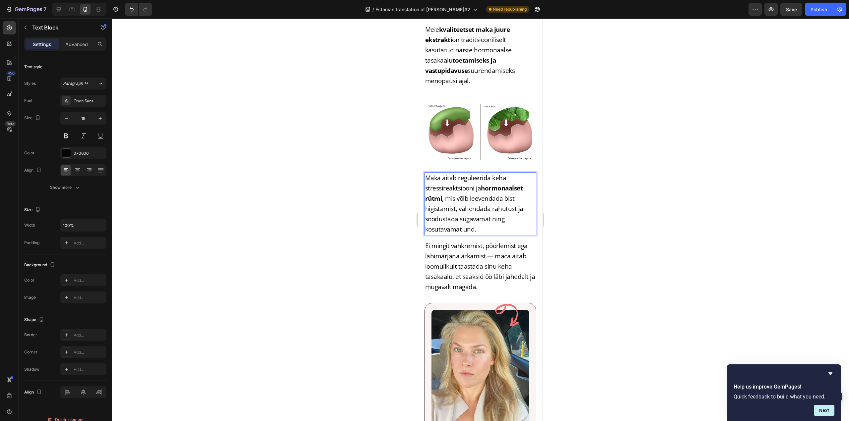
click at [460, 179] on p "Maka aitab reguleerida keha stressireaktsiooni ja hormonaalset rütmi , mis võib…" at bounding box center [480, 204] width 111 height 62
click at [460, 180] on p "Maka aitab reguleerida keha stressireaktsiooni ja hormonaalset rütmi , mis võib…" at bounding box center [480, 204] width 111 height 62
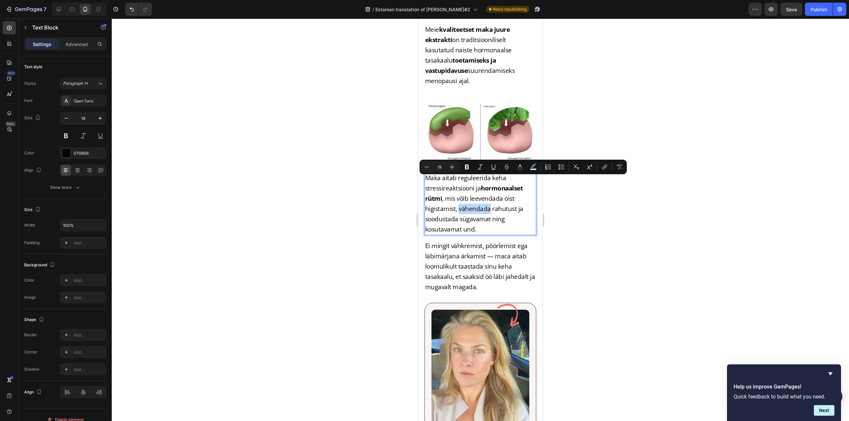
drag, startPoint x: 458, startPoint y: 180, endPoint x: 488, endPoint y: 182, distance: 30.2
click at [488, 182] on p "Maka aitab reguleerida keha stressireaktsiooni ja hormonaalset rütmi , mis võib…" at bounding box center [480, 204] width 111 height 62
click at [501, 190] on p "Maka aitab reguleerida keha stressireaktsiooni ja hormonaalset rütmi , mis võib…" at bounding box center [480, 204] width 111 height 62
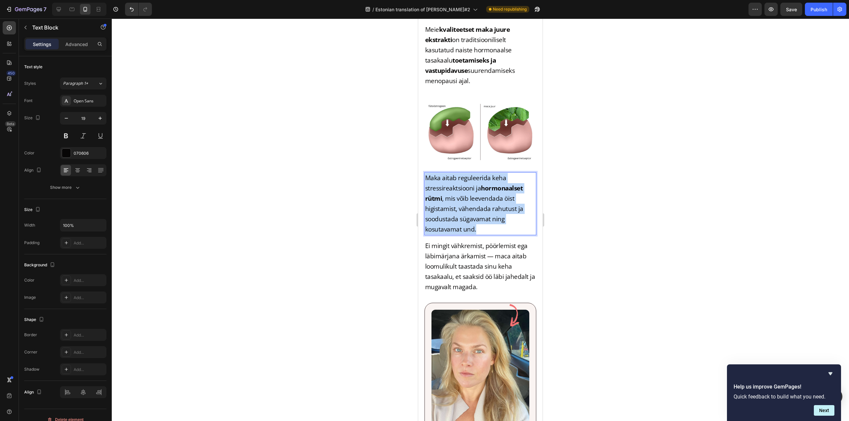
drag, startPoint x: 520, startPoint y: 198, endPoint x: 411, endPoint y: 147, distance: 120.8
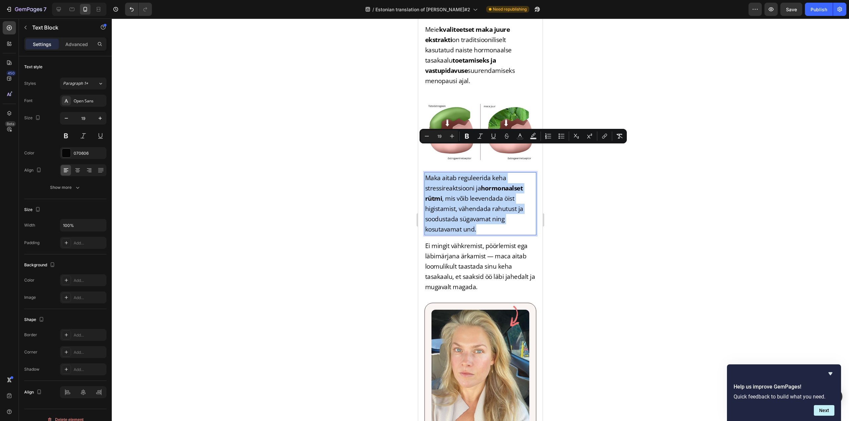
click at [476, 187] on p "Maka aitab reguleerida keha stressireaktsiooni ja hormonaalset rütmi , mis võib…" at bounding box center [480, 204] width 111 height 62
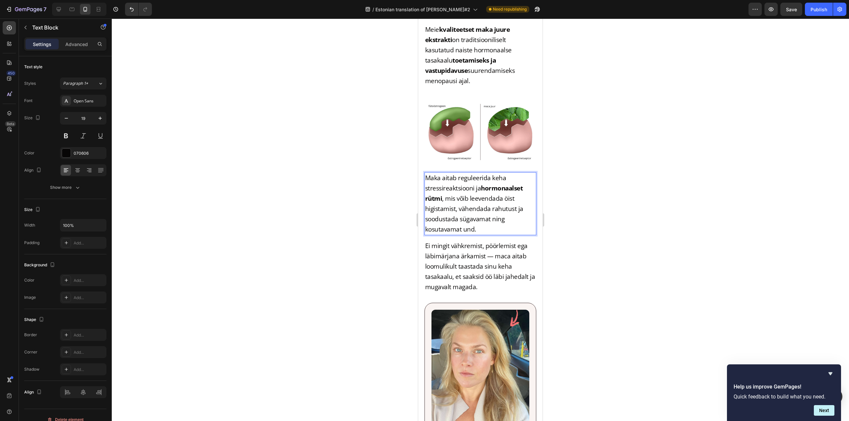
scroll to position [3316, 0]
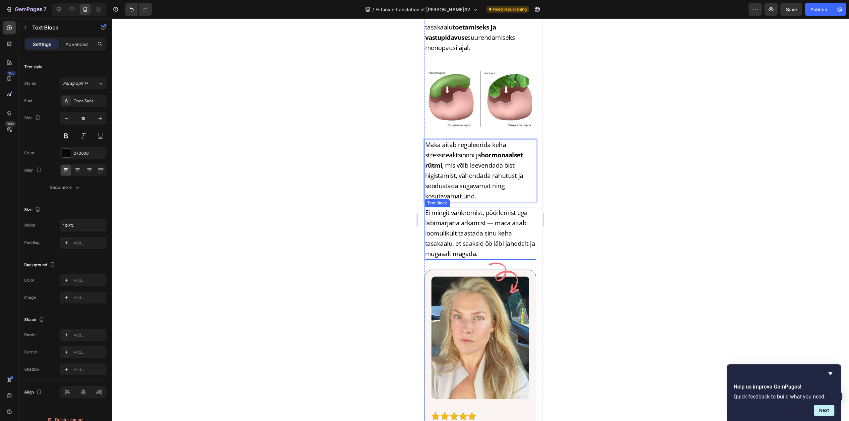
click at [478, 208] on p "Ei mingit vähkremist, pöörlemist ega läbimärjana ärkamist — maca aitab loomulik…" at bounding box center [480, 233] width 111 height 51
click at [487, 213] on p "Ei mingit vähkremist, pöörlemist ega läbimärjana ärkamist — maca aitab loomulik…" at bounding box center [480, 233] width 111 height 51
click at [608, 207] on div at bounding box center [480, 220] width 737 height 403
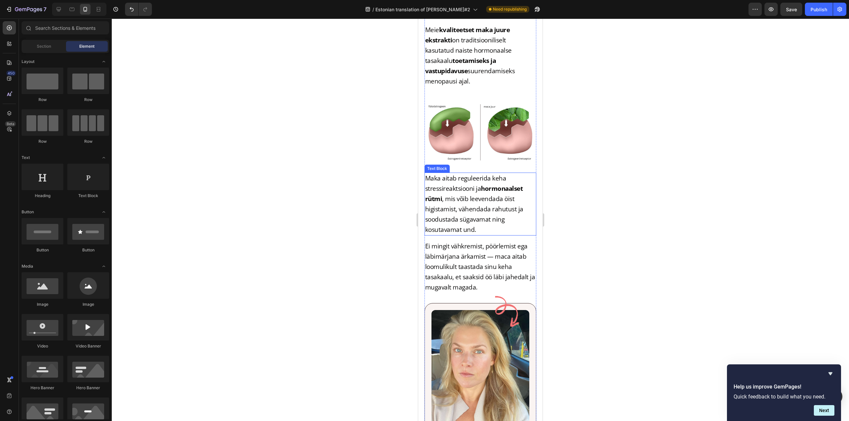
scroll to position [3250, 0]
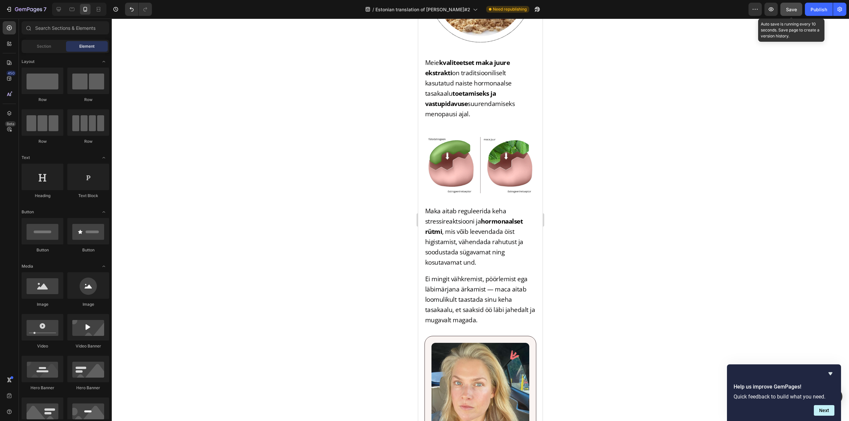
click at [790, 13] on button "Save" at bounding box center [791, 9] width 22 height 13
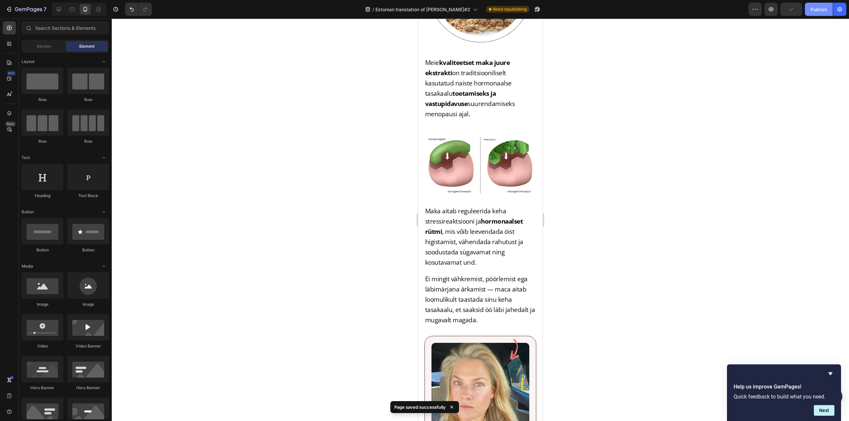
click at [816, 9] on div "Publish" at bounding box center [818, 9] width 17 height 7
